Goal: Transaction & Acquisition: Register for event/course

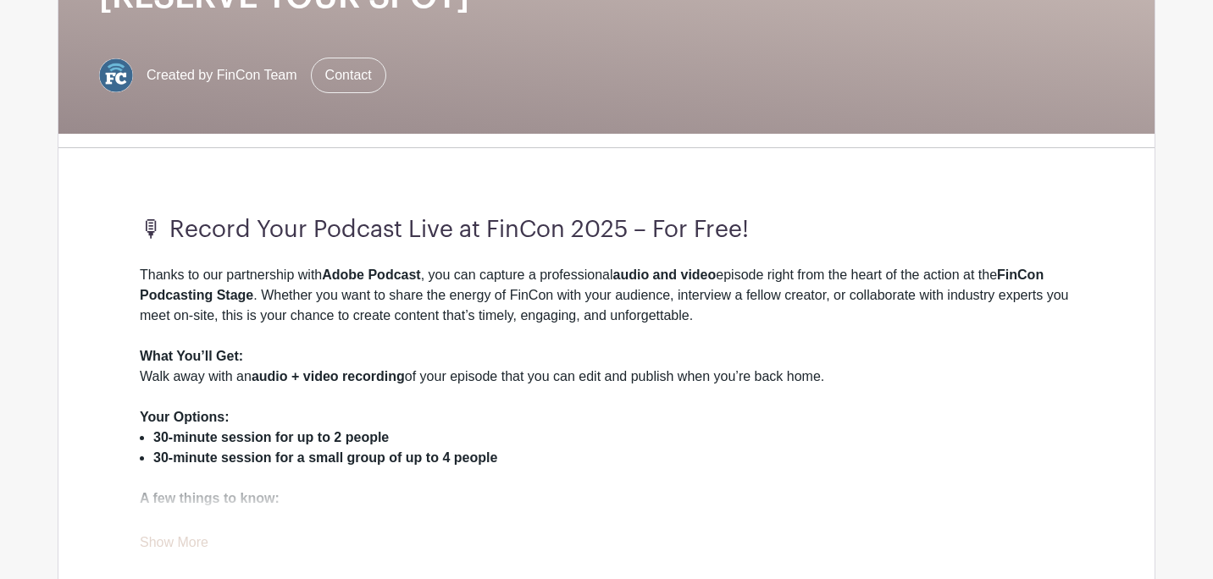
scroll to position [355, 0]
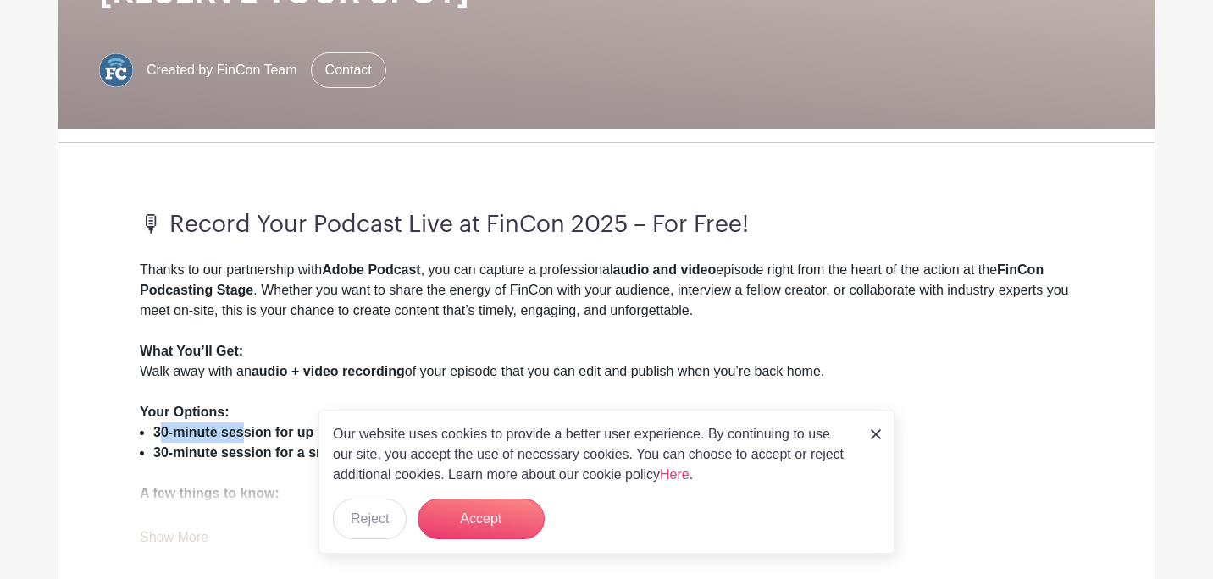
drag, startPoint x: 161, startPoint y: 436, endPoint x: 500, endPoint y: 436, distance: 338.9
click at [296, 291] on div "Thanks to our partnership with Adobe Podcast , you can capture a professional a…" at bounding box center [607, 300] width 934 height 81
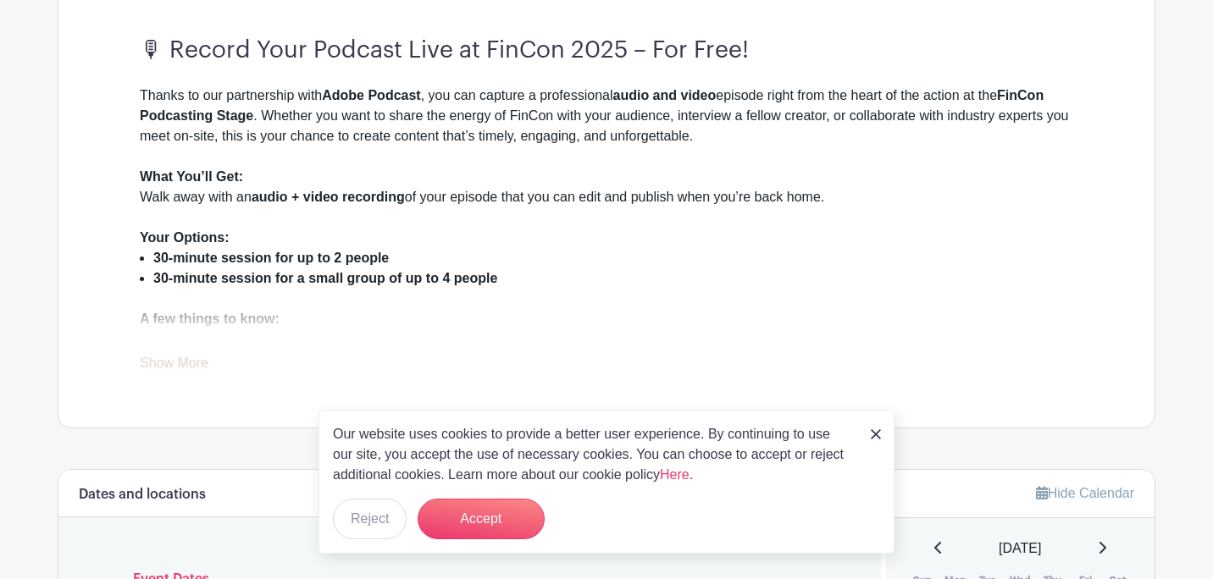
click at [141, 363] on link "Show More" at bounding box center [174, 366] width 69 height 21
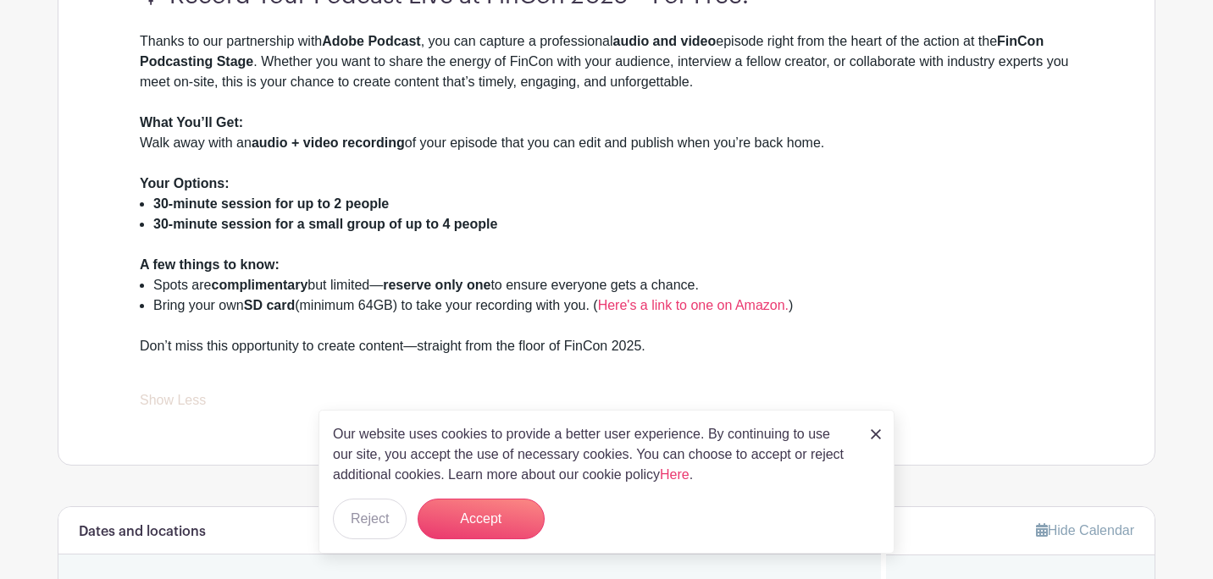
scroll to position [588, 0]
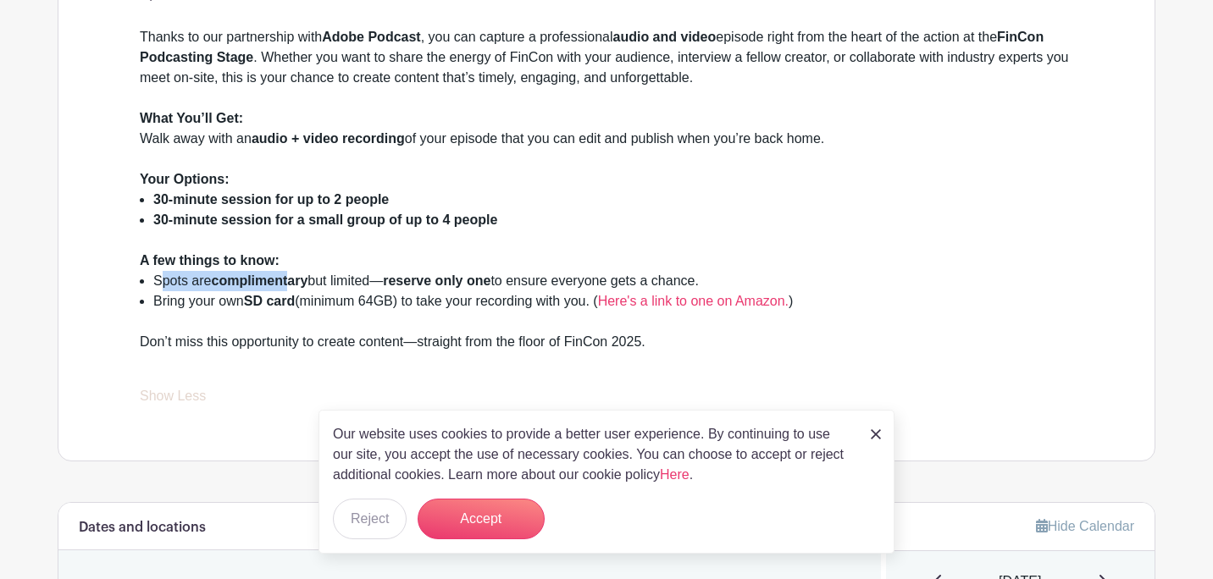
drag, startPoint x: 165, startPoint y: 285, endPoint x: 539, endPoint y: 285, distance: 373.6
click at [530, 285] on li "Spots are complimentary but limited— reserve only one to ensure everyone gets a…" at bounding box center [613, 281] width 920 height 20
click at [539, 285] on li "Spots are complimentary but limited— reserve only one to ensure everyone gets a…" at bounding box center [613, 281] width 920 height 20
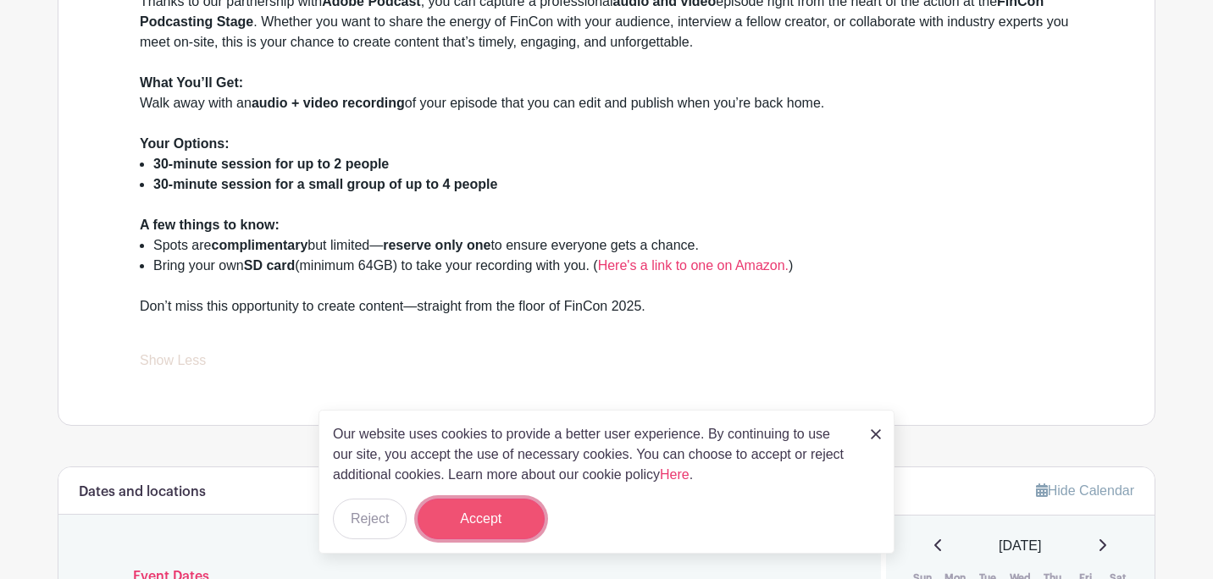
click at [463, 522] on button "Accept" at bounding box center [481, 519] width 127 height 41
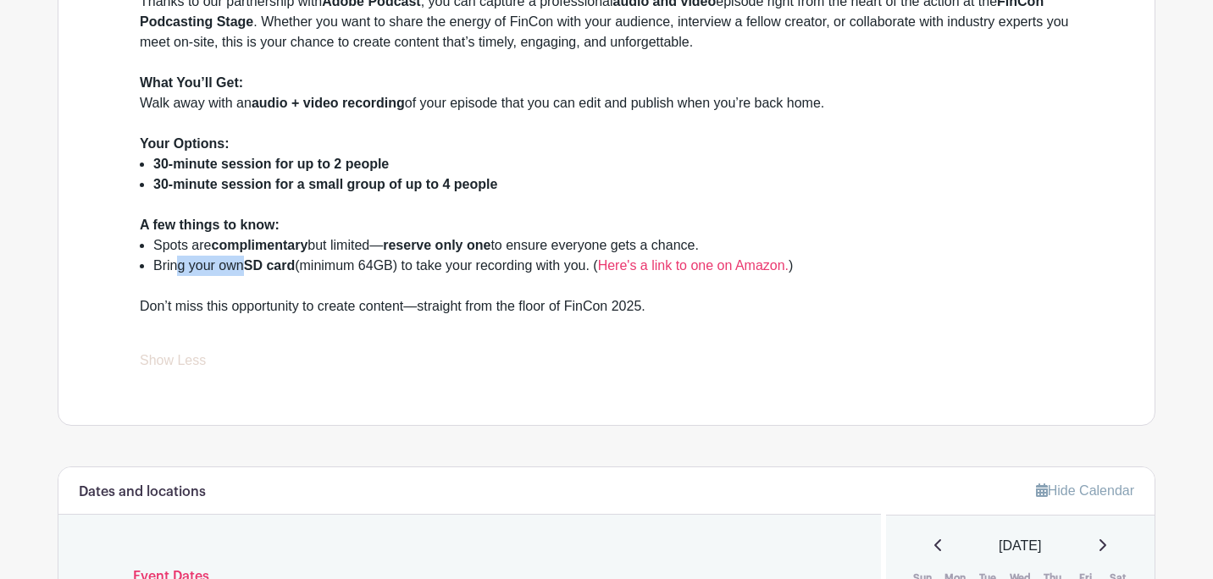
drag, startPoint x: 175, startPoint y: 268, endPoint x: 388, endPoint y: 268, distance: 212.6
click at [387, 268] on li "Bring your own SD card (minimum 64GB) to take your recording with you. ( Here's…" at bounding box center [613, 276] width 920 height 41
click at [474, 264] on li "Bring your own SD card (minimum 64GB) to take your recording with you. ( Here's…" at bounding box center [613, 276] width 920 height 41
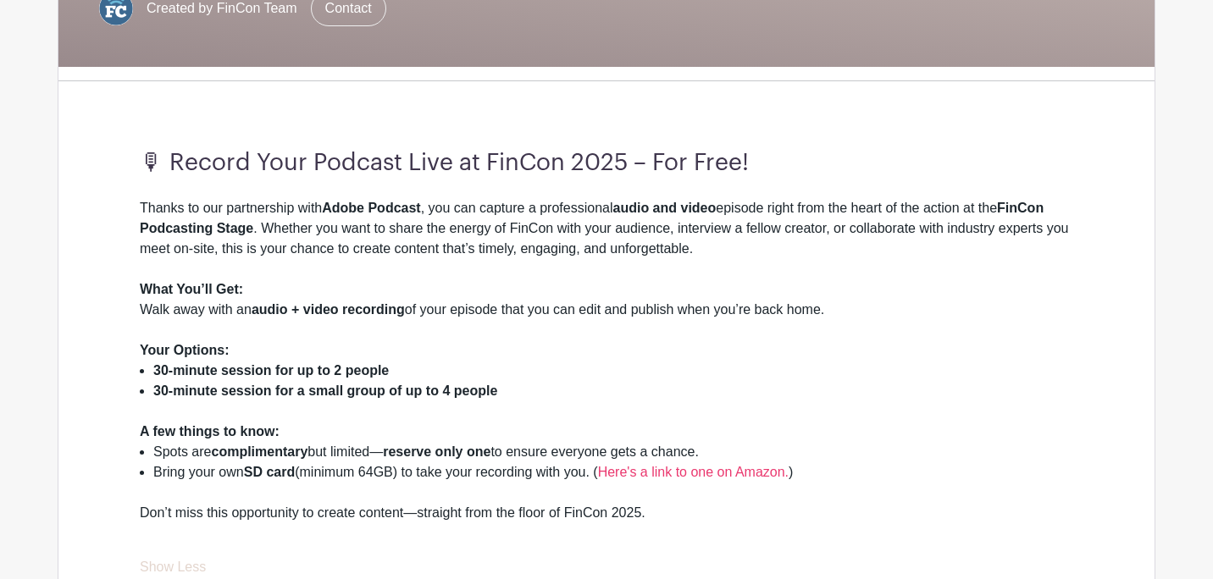
scroll to position [0, 0]
